Goal: Task Accomplishment & Management: Complete application form

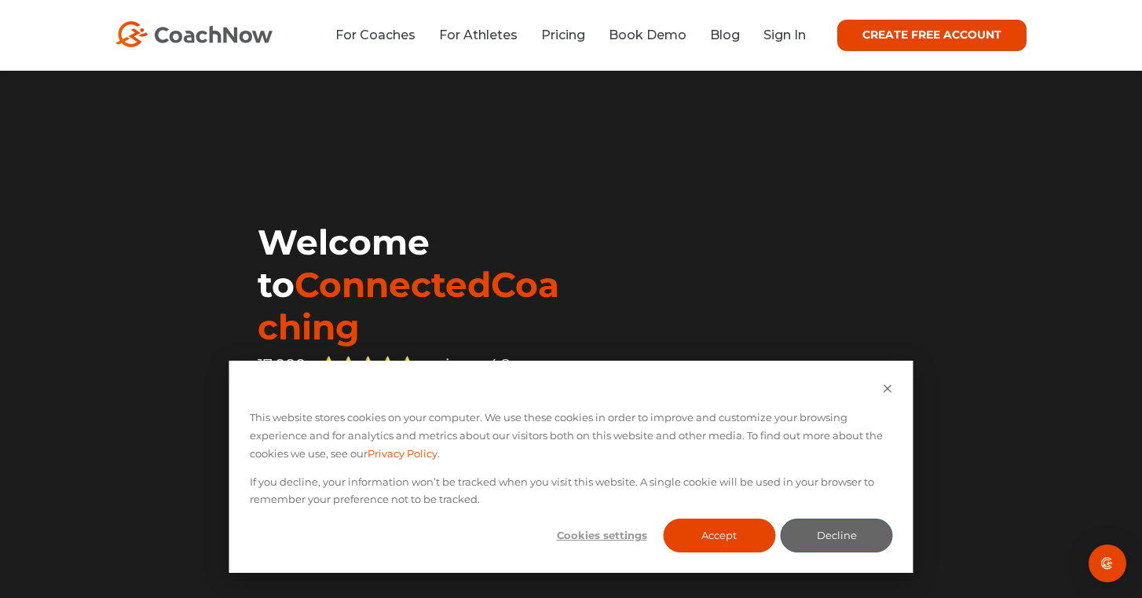
click at [895, 29] on link "CREATE FREE ACCOUNT" at bounding box center [931, 35] width 189 height 31
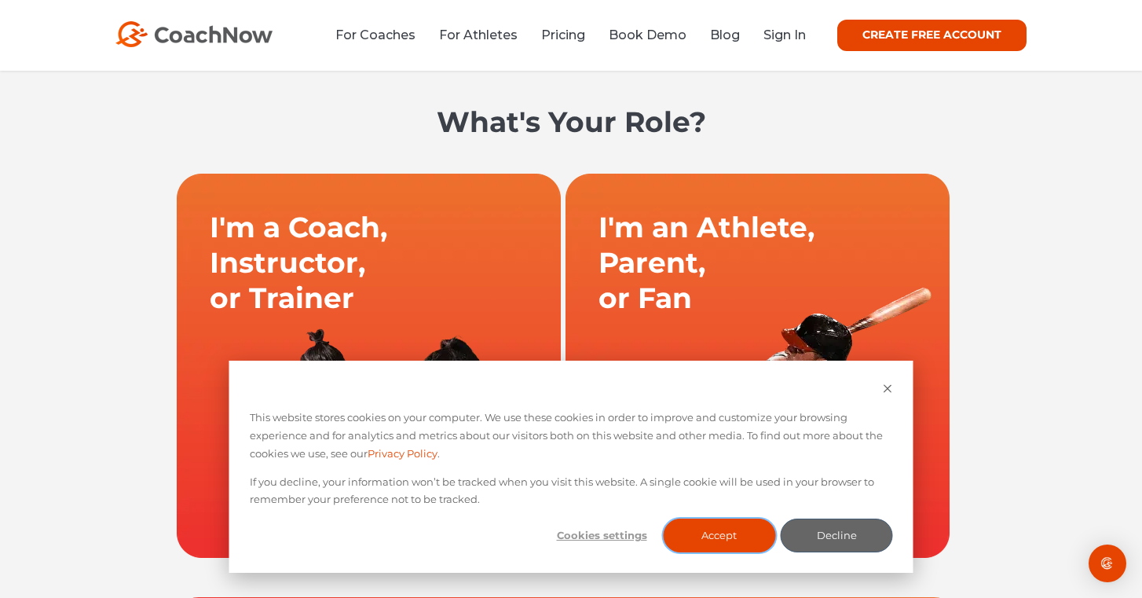
click at [727, 532] on button "Accept" at bounding box center [719, 535] width 112 height 34
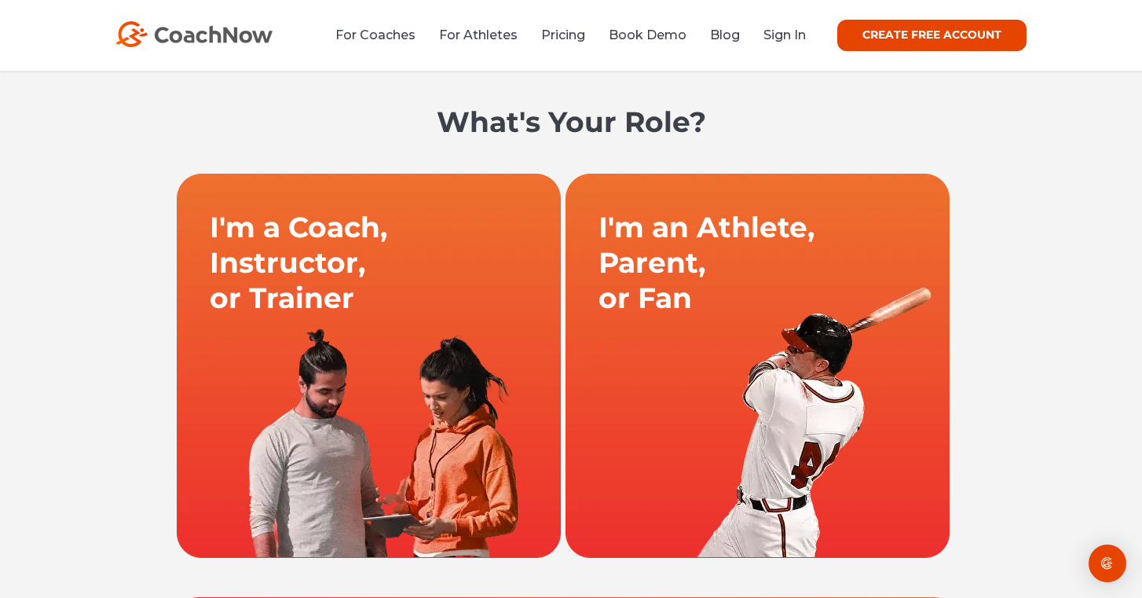
click at [410, 364] on link at bounding box center [368, 365] width 389 height 385
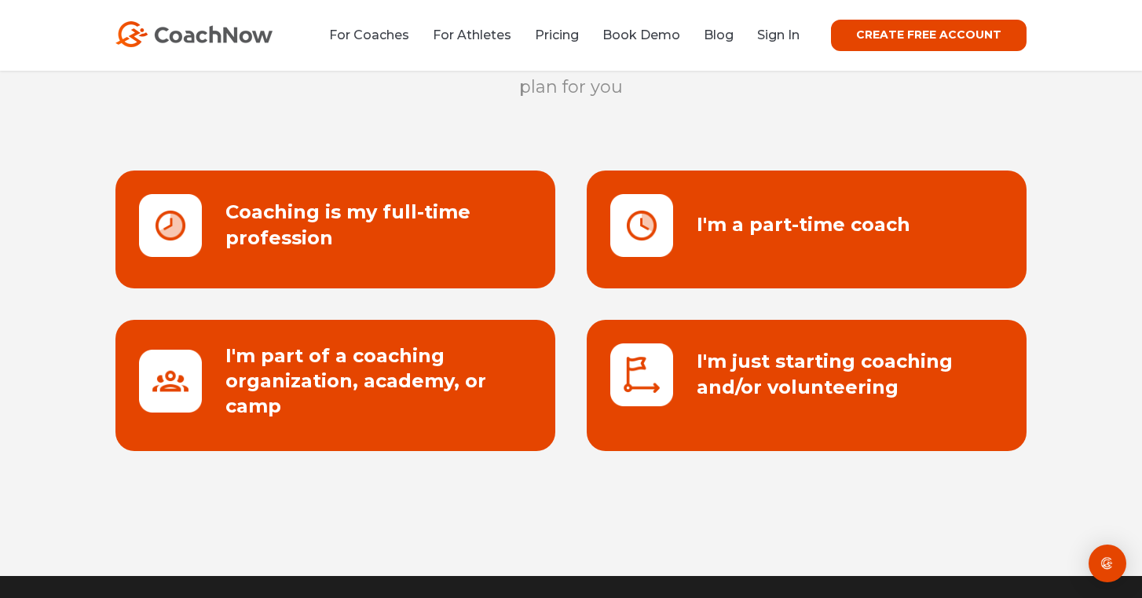
scroll to position [163, 0]
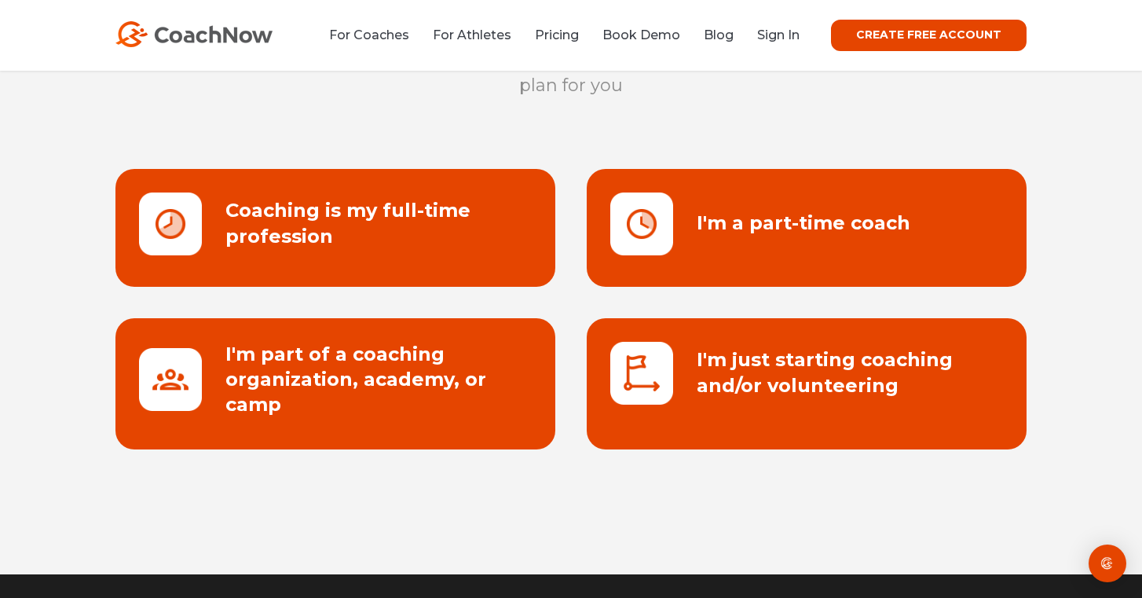
click at [698, 245] on link at bounding box center [807, 228] width 440 height 118
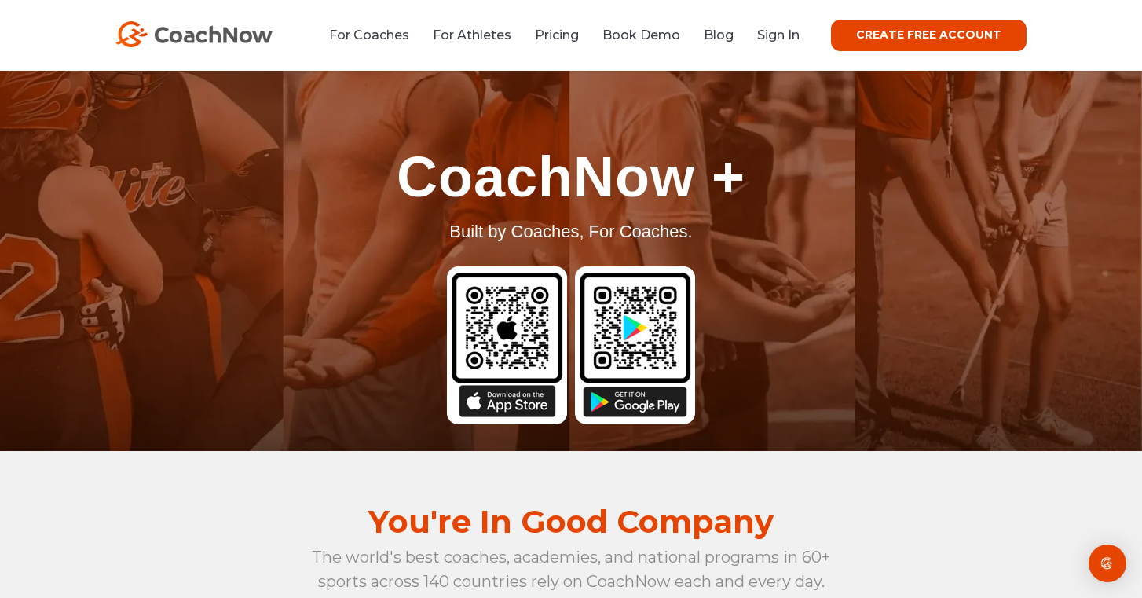
scroll to position [51, 0]
